Goal: Task Accomplishment & Management: Use online tool/utility

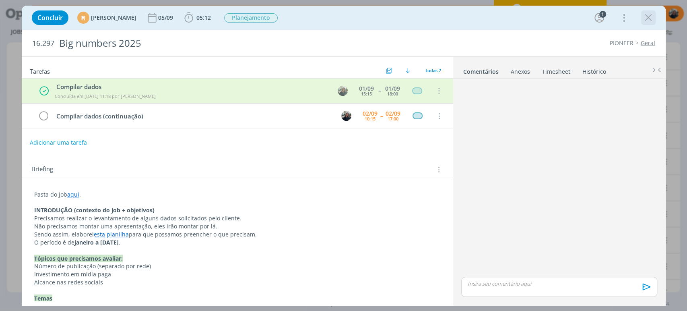
click at [646, 21] on icon "dialog" at bounding box center [648, 18] width 12 height 12
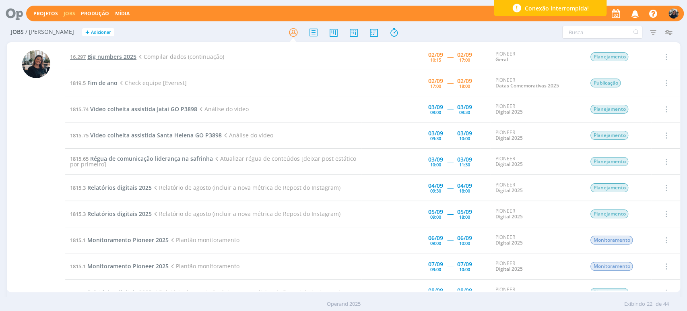
click at [123, 53] on span "Big numbers 2025" at bounding box center [111, 57] width 49 height 8
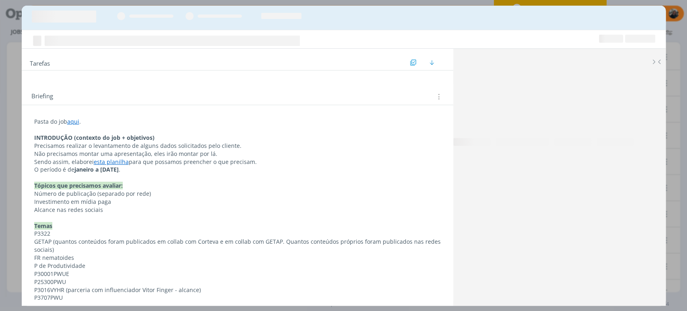
click at [123, 53] on div "Tarefas Usar Job de template Ordenar por: Prazo crescente Prazo decrescente Ord…" at bounding box center [237, 60] width 431 height 22
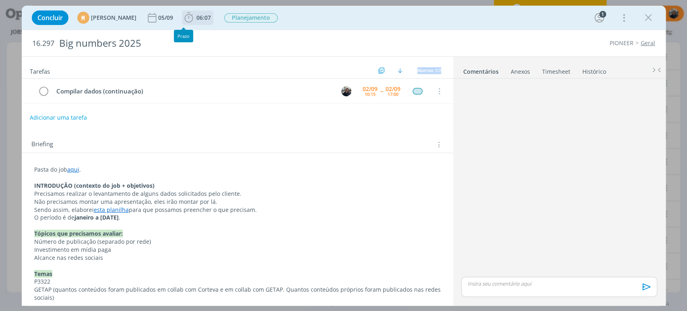
click at [195, 13] on icon "dialog" at bounding box center [189, 18] width 12 height 12
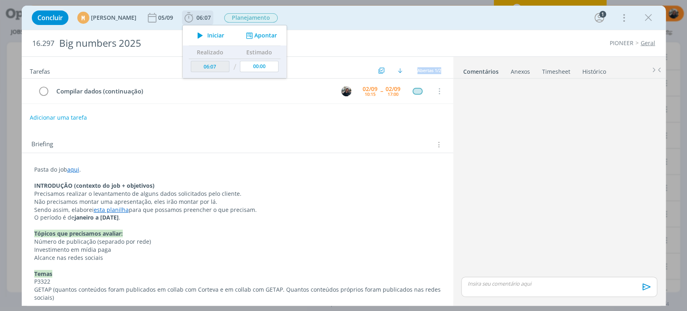
click at [207, 31] on icon "dialog" at bounding box center [200, 35] width 14 height 10
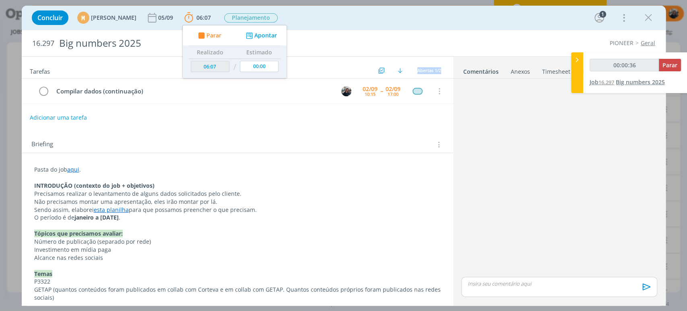
type input "00:00:37"
click at [579, 60] on icon at bounding box center [577, 60] width 8 height 8
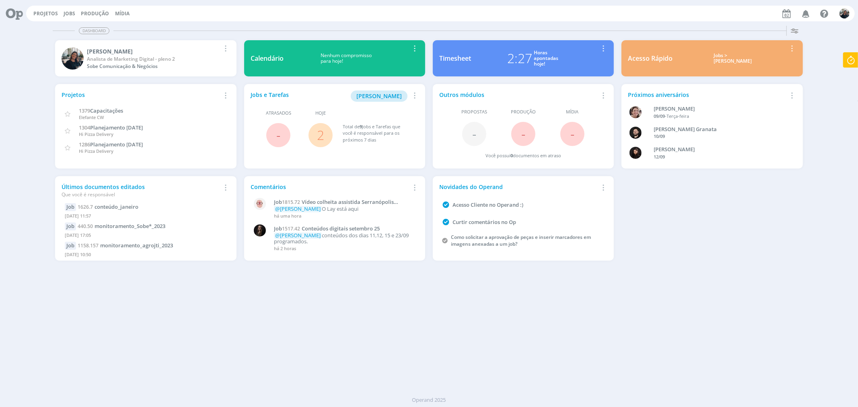
click at [731, 55] on div "Jobs > Minha pauta" at bounding box center [733, 59] width 108 height 12
